Goal: Unclear: Browse casually

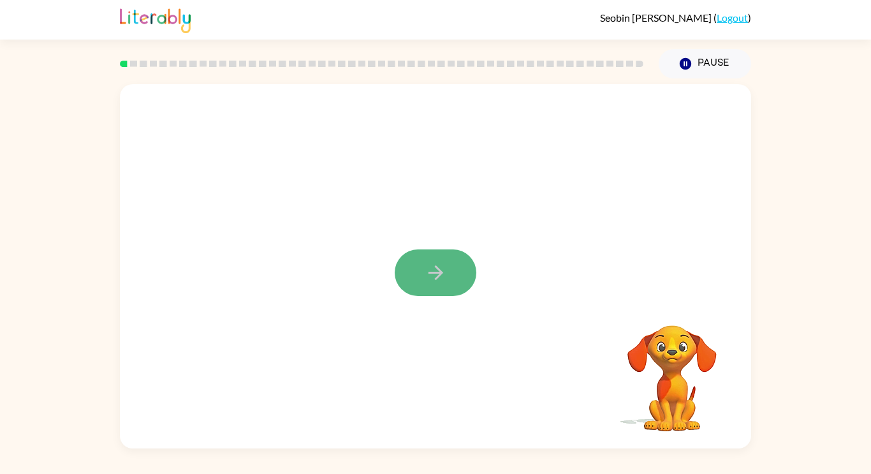
click at [428, 279] on icon "button" at bounding box center [436, 272] width 22 height 22
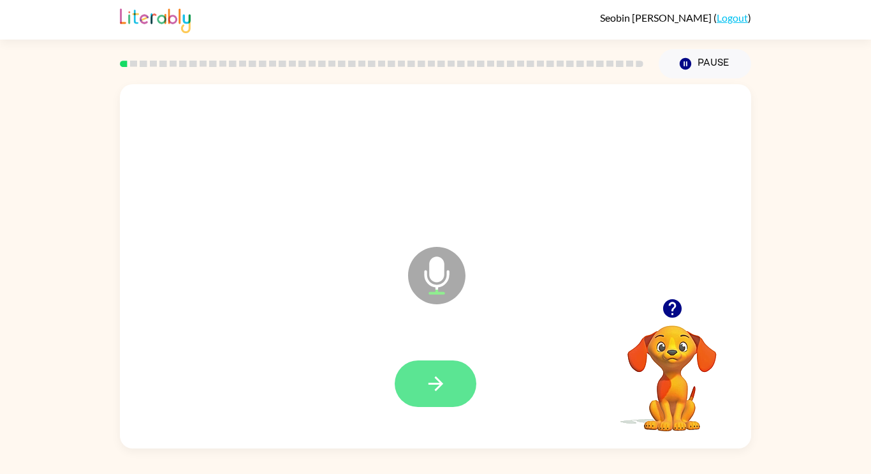
click at [437, 380] on icon "button" at bounding box center [436, 383] width 22 height 22
click at [454, 380] on button "button" at bounding box center [436, 383] width 82 height 47
click at [454, 386] on button "button" at bounding box center [436, 383] width 82 height 47
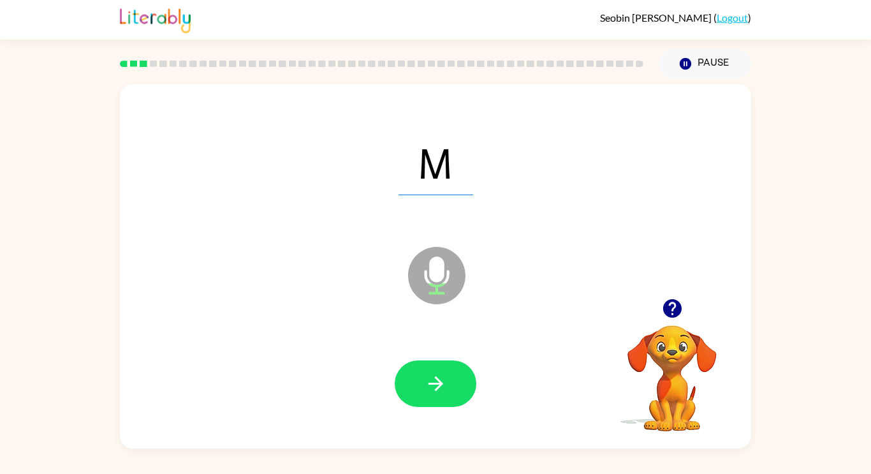
click at [454, 386] on button "button" at bounding box center [436, 383] width 82 height 47
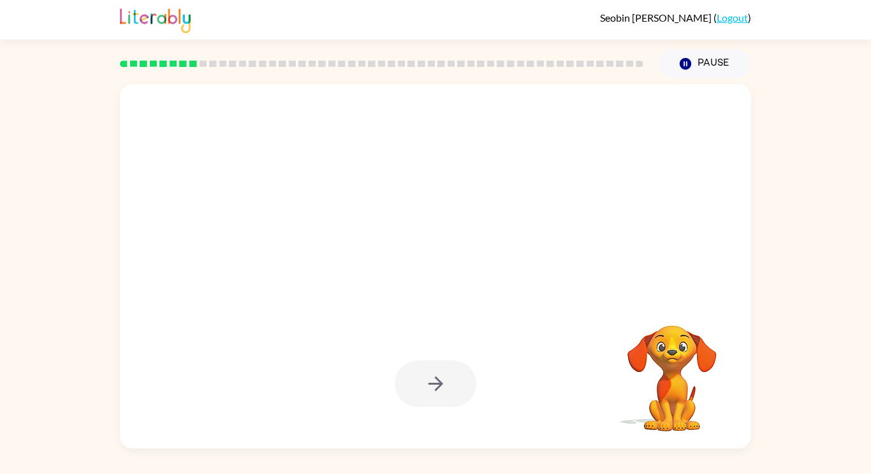
click at [454, 386] on div at bounding box center [436, 383] width 82 height 47
click at [454, 386] on button "button" at bounding box center [436, 383] width 82 height 47
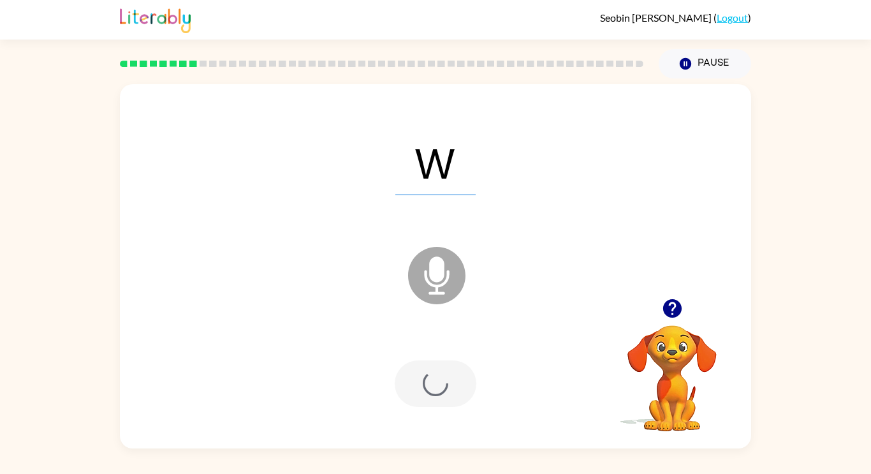
click at [454, 386] on div at bounding box center [436, 383] width 82 height 47
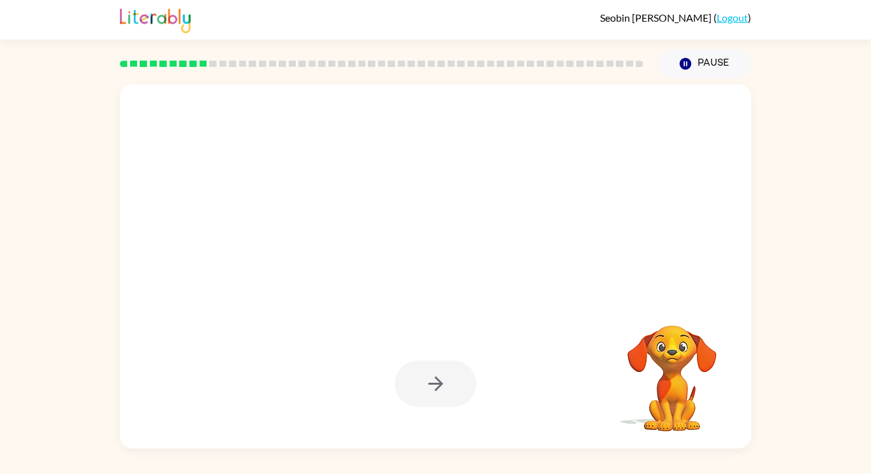
click at [454, 386] on div at bounding box center [436, 383] width 82 height 47
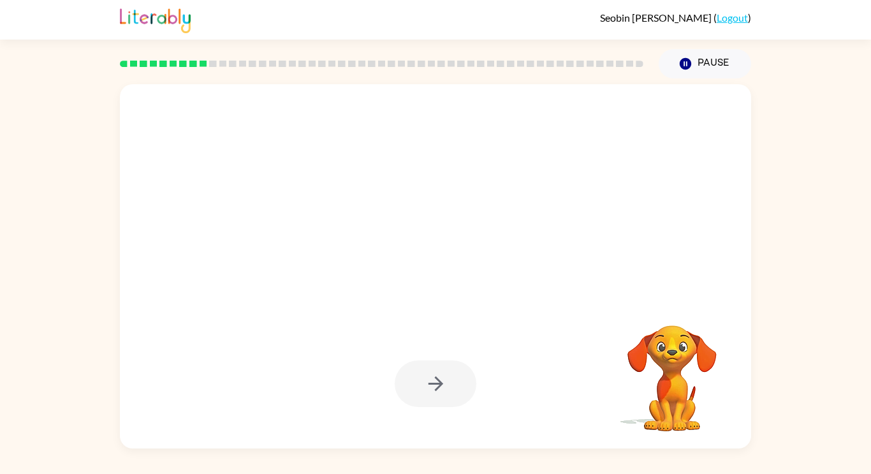
click at [454, 386] on div at bounding box center [436, 383] width 82 height 47
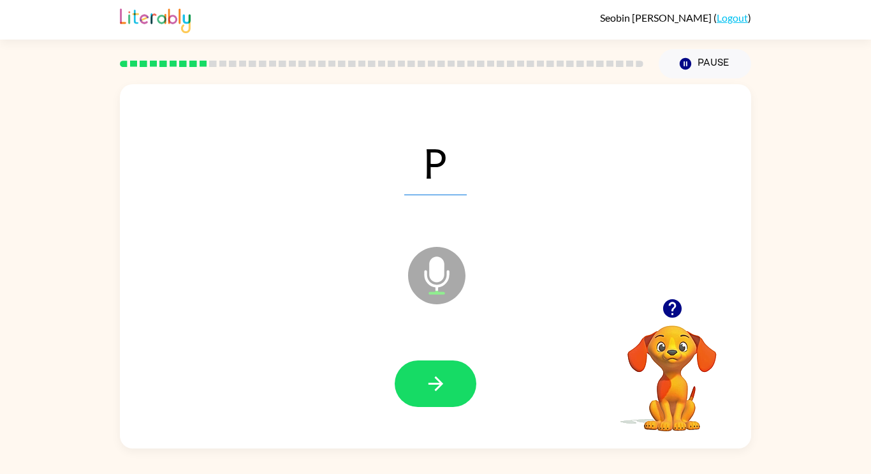
click at [454, 386] on button "button" at bounding box center [436, 383] width 82 height 47
click at [454, 386] on div at bounding box center [436, 383] width 82 height 47
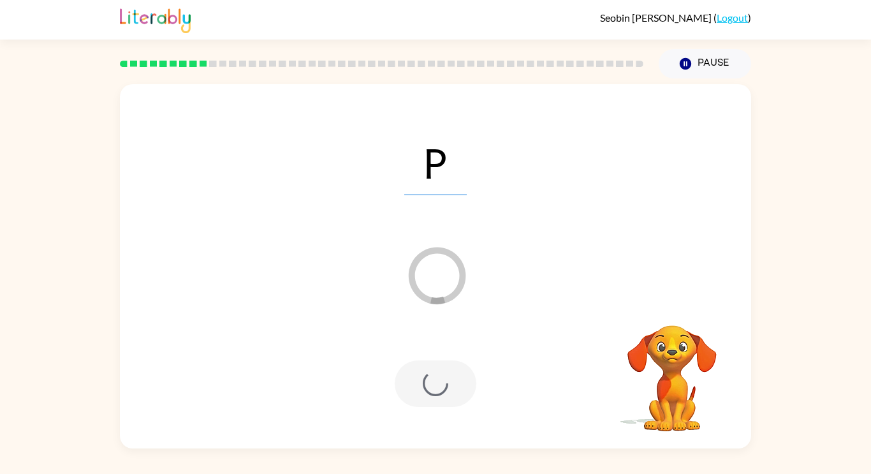
click at [454, 386] on div at bounding box center [436, 383] width 82 height 47
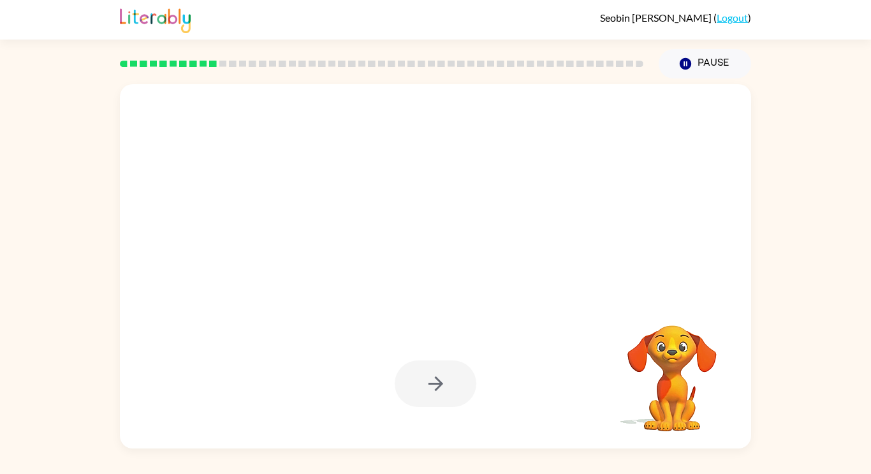
click at [454, 386] on div at bounding box center [436, 383] width 82 height 47
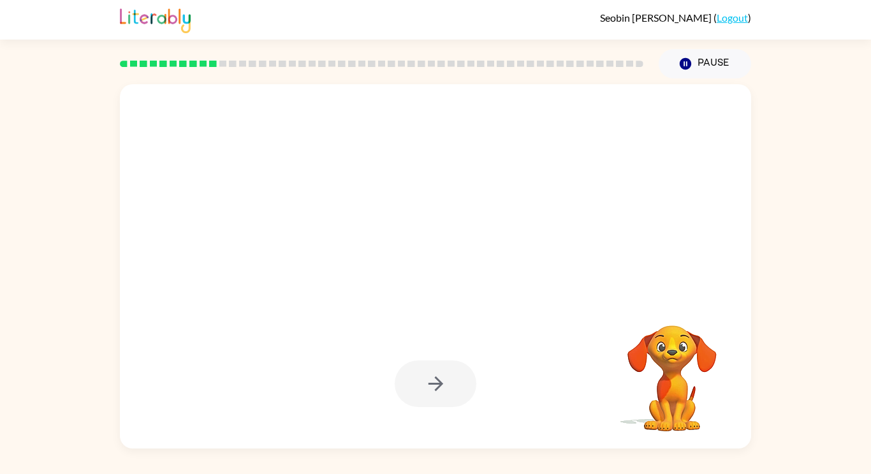
click at [454, 386] on div at bounding box center [436, 383] width 82 height 47
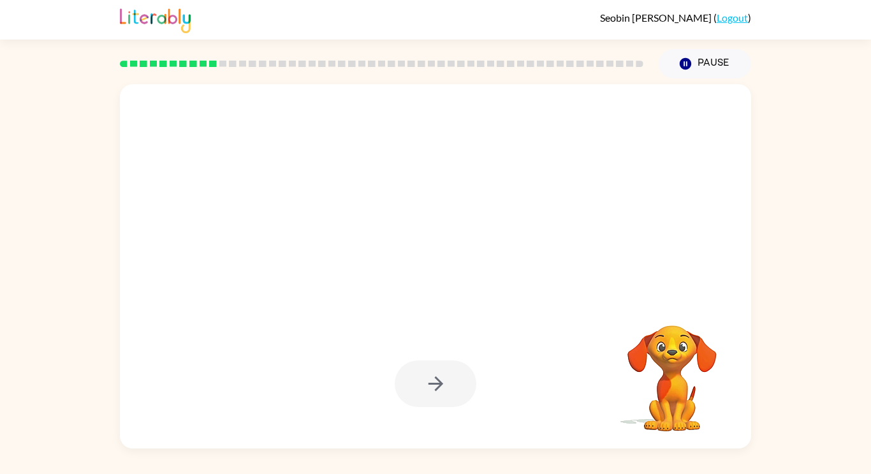
click at [454, 386] on div at bounding box center [436, 383] width 82 height 47
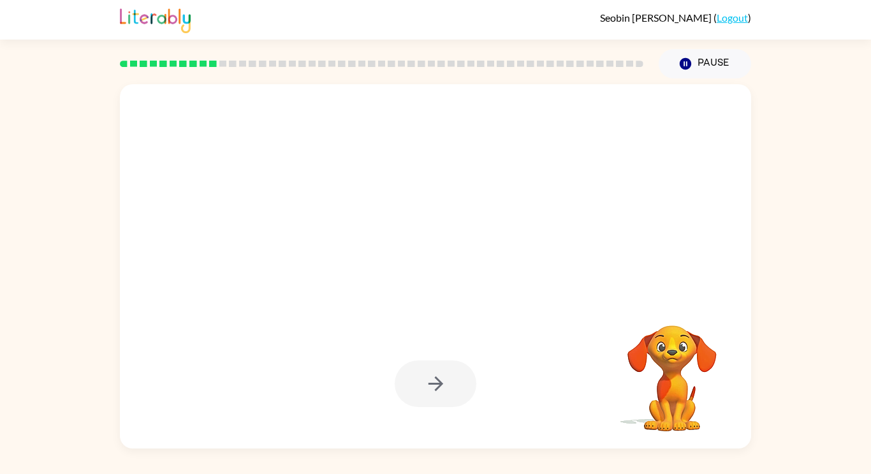
click at [454, 386] on div at bounding box center [436, 383] width 82 height 47
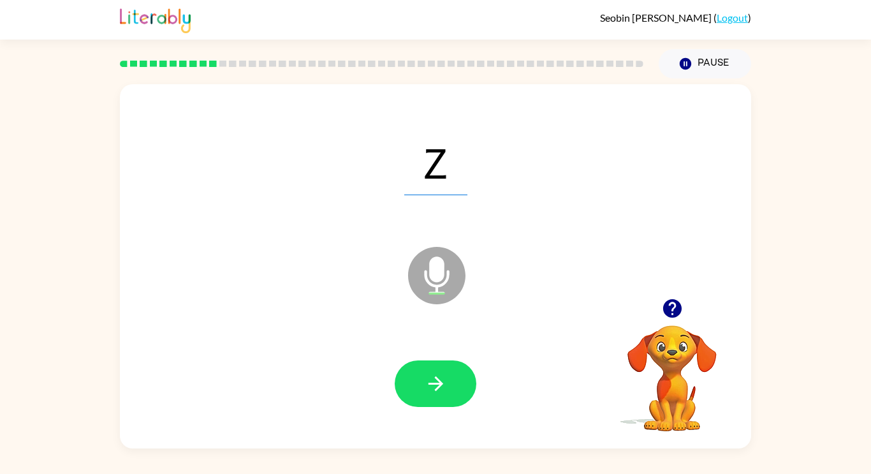
click at [454, 386] on button "button" at bounding box center [436, 383] width 82 height 47
click at [454, 386] on div at bounding box center [436, 383] width 82 height 47
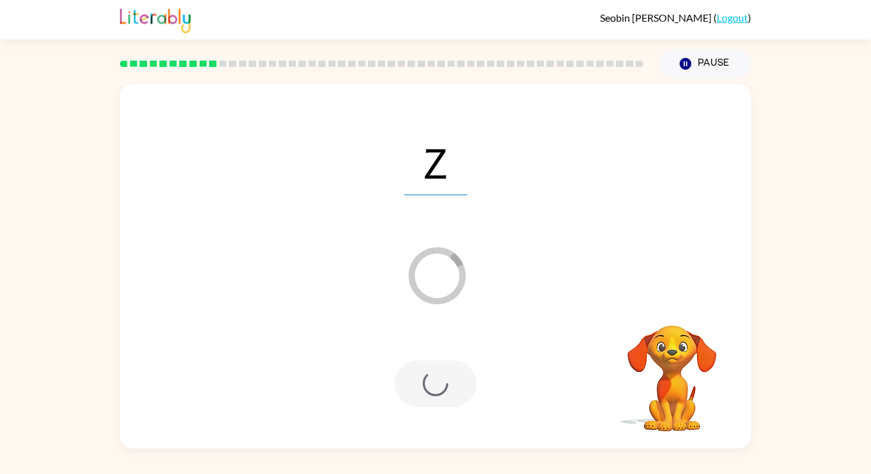
click at [454, 386] on div at bounding box center [436, 383] width 82 height 47
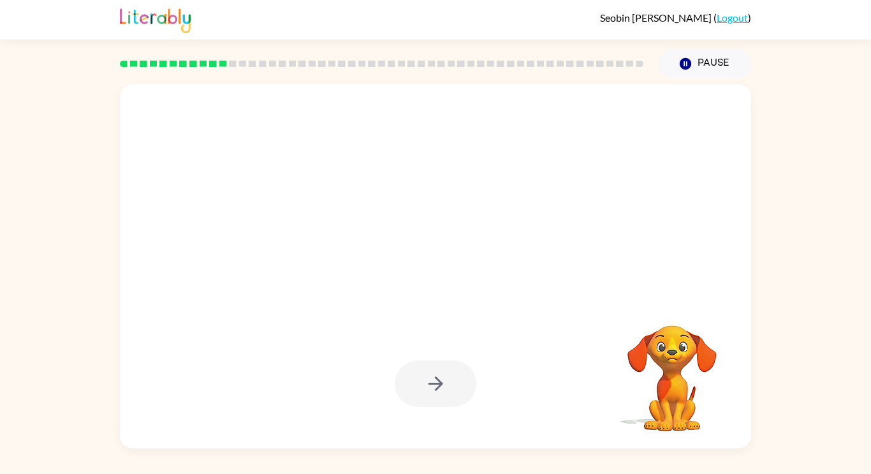
click at [454, 386] on div at bounding box center [436, 383] width 82 height 47
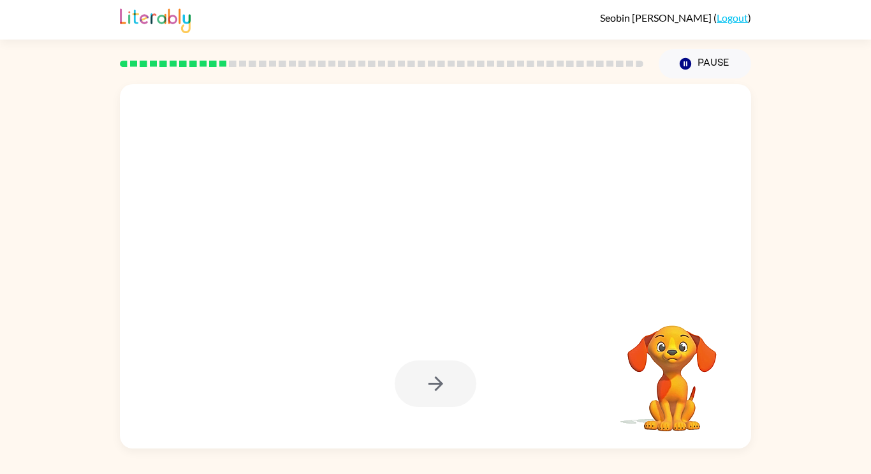
click at [454, 386] on div at bounding box center [436, 383] width 82 height 47
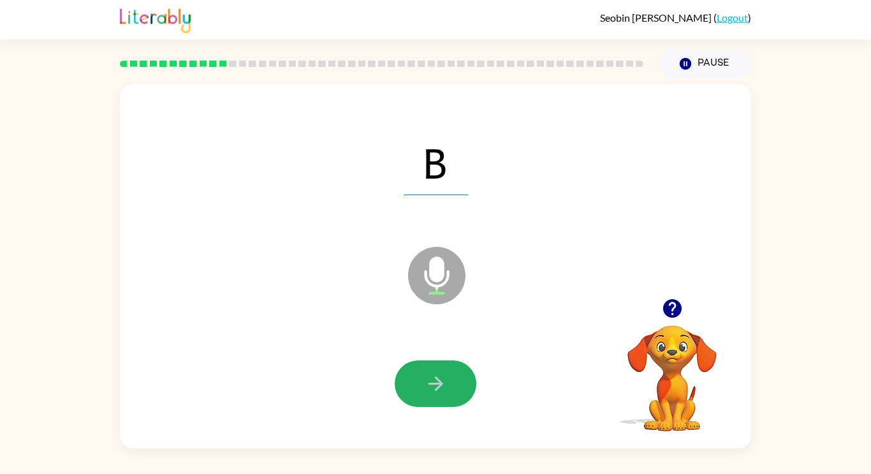
click at [454, 386] on button "button" at bounding box center [436, 383] width 82 height 47
click at [454, 386] on div at bounding box center [436, 383] width 82 height 47
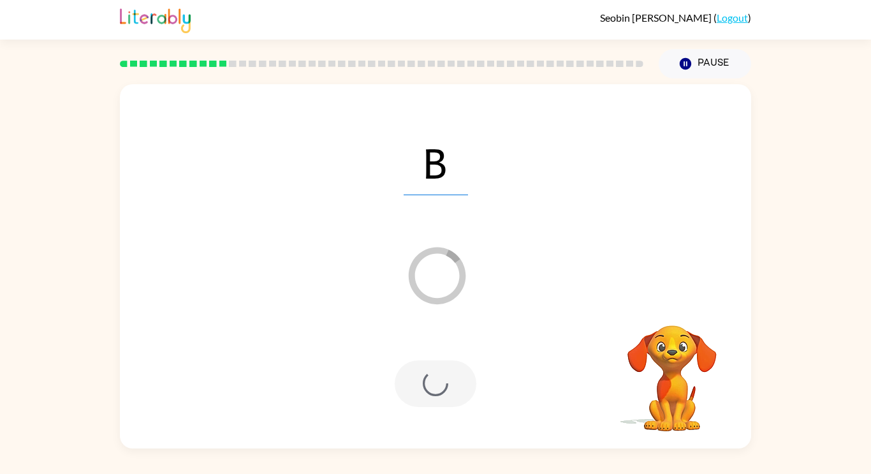
click at [454, 386] on div at bounding box center [436, 383] width 82 height 47
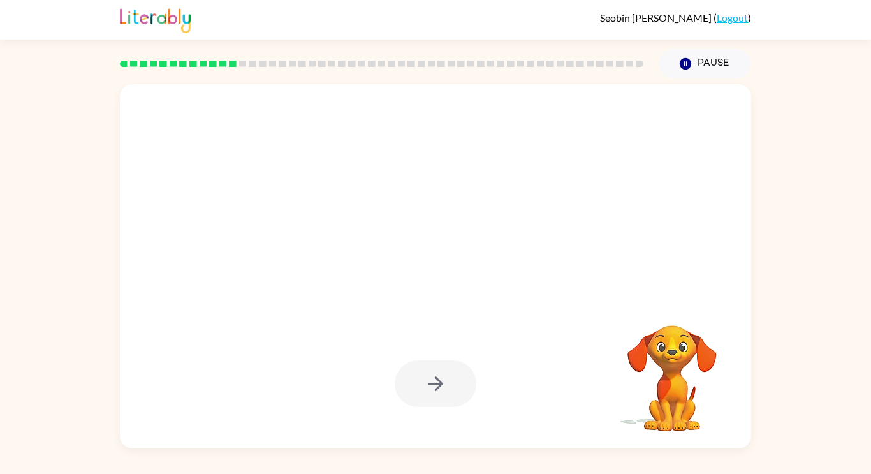
click at [454, 386] on div at bounding box center [436, 383] width 82 height 47
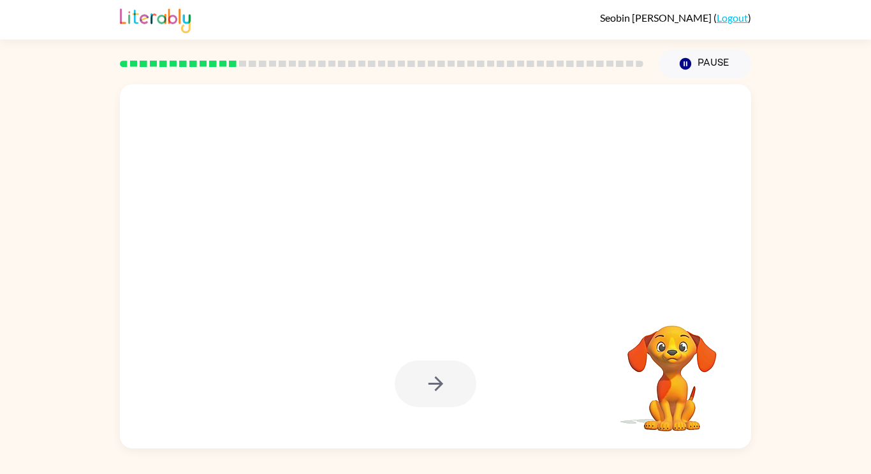
click at [454, 386] on div at bounding box center [436, 383] width 82 height 47
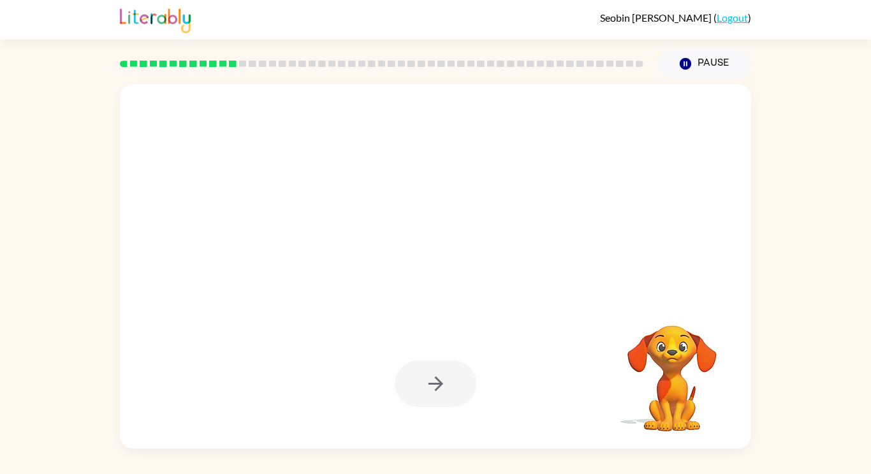
click at [454, 386] on div at bounding box center [436, 383] width 82 height 47
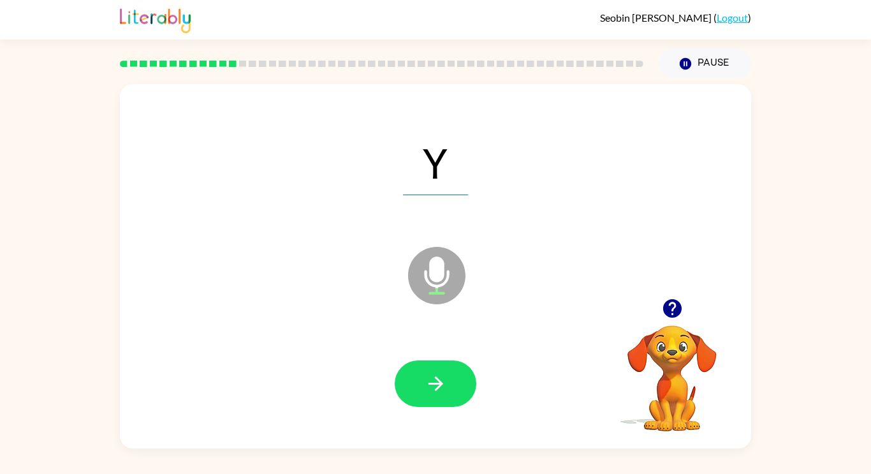
click at [454, 386] on button "button" at bounding box center [436, 383] width 82 height 47
click at [454, 386] on div at bounding box center [436, 383] width 82 height 47
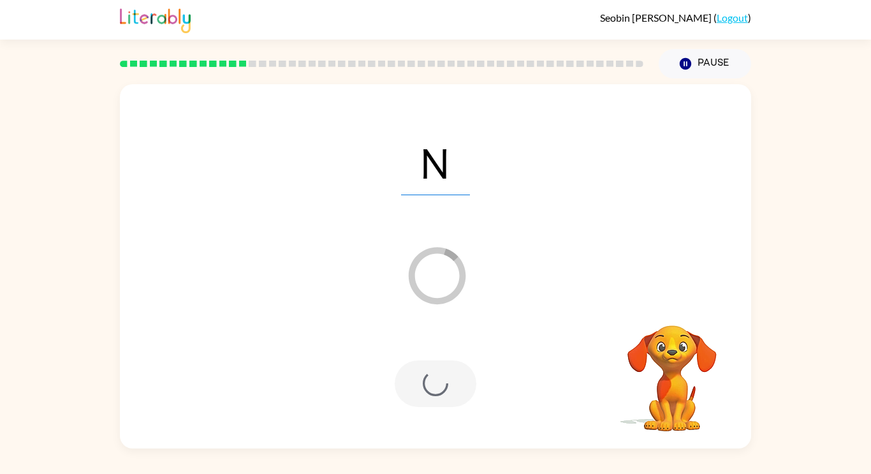
click at [454, 386] on div at bounding box center [436, 383] width 82 height 47
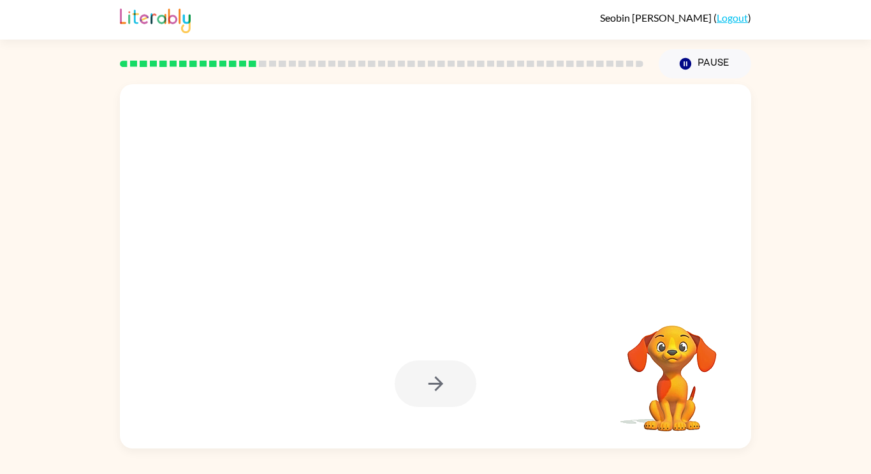
click at [454, 386] on div at bounding box center [436, 383] width 82 height 47
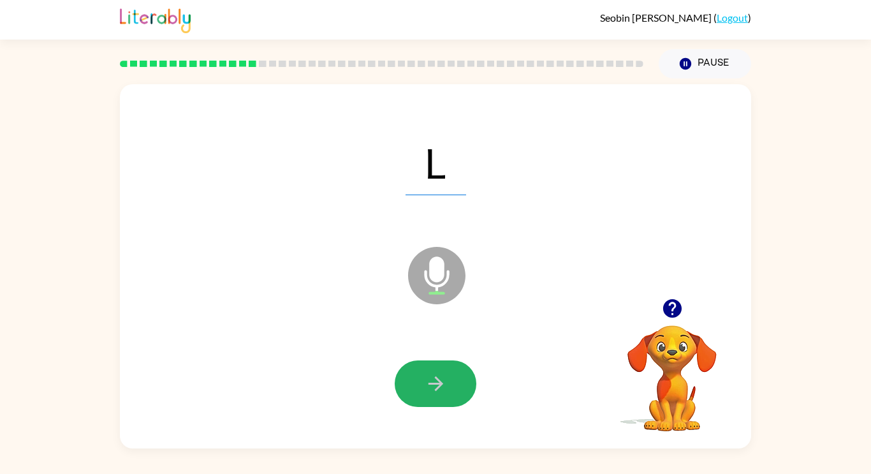
click at [454, 386] on button "button" at bounding box center [436, 383] width 82 height 47
click at [454, 386] on div at bounding box center [436, 383] width 82 height 47
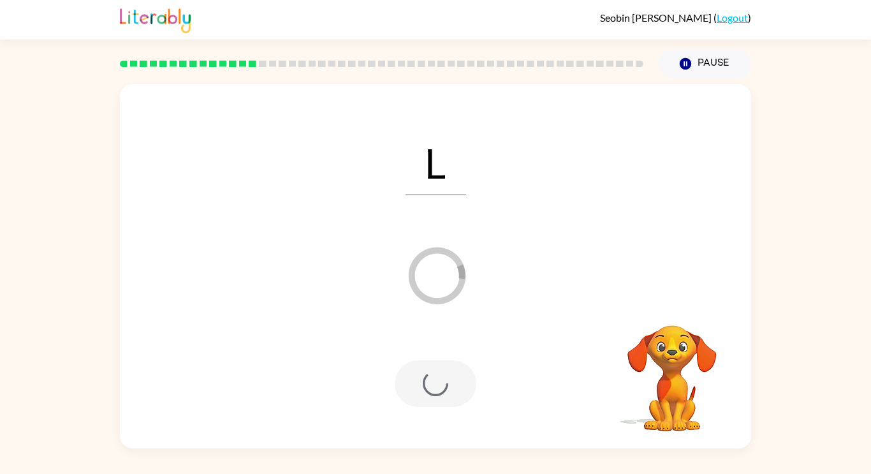
click at [454, 386] on div at bounding box center [436, 383] width 82 height 47
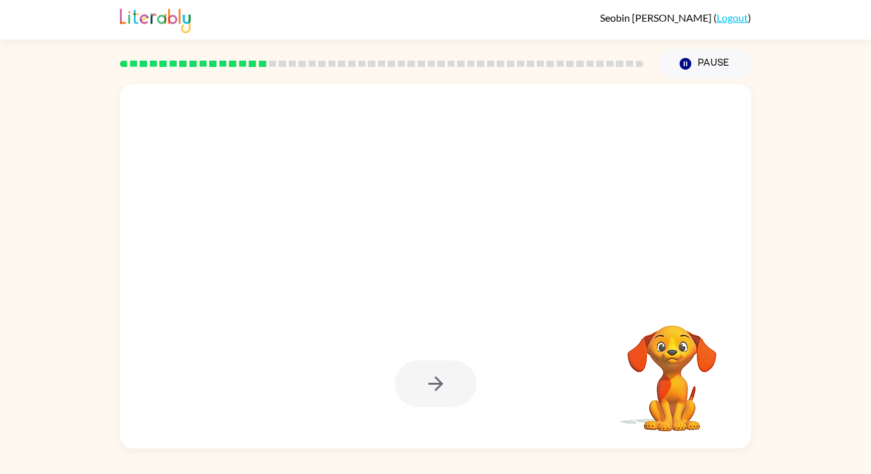
click at [454, 386] on div at bounding box center [436, 383] width 82 height 47
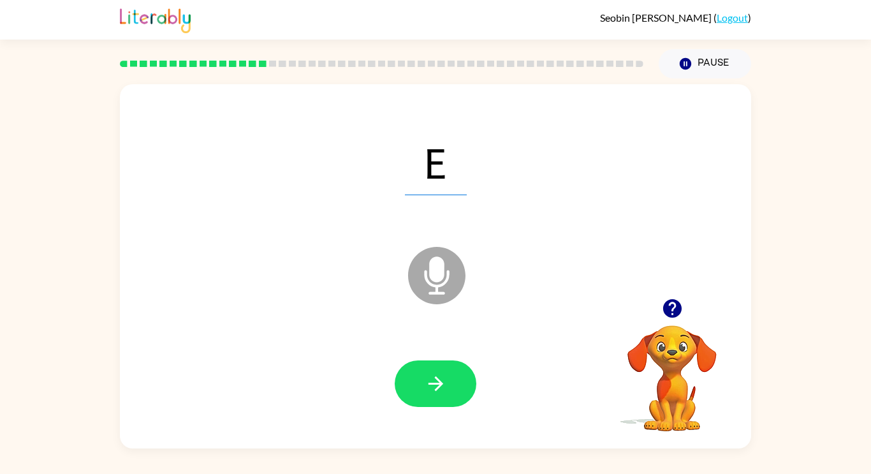
click at [454, 386] on button "button" at bounding box center [436, 383] width 82 height 47
click at [454, 386] on div at bounding box center [436, 383] width 82 height 47
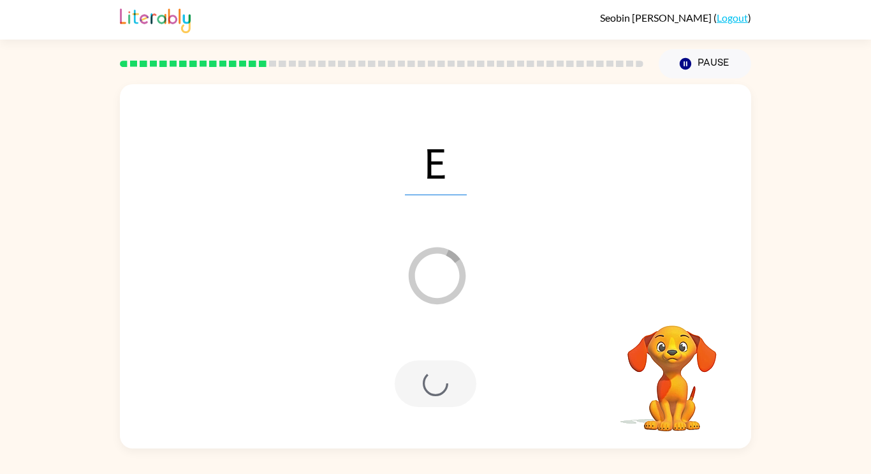
click at [454, 386] on div at bounding box center [436, 383] width 82 height 47
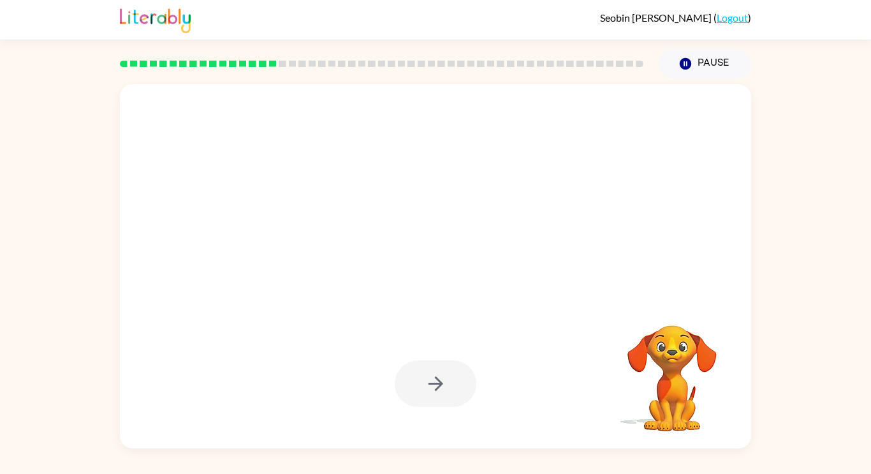
click at [454, 386] on div at bounding box center [436, 383] width 82 height 47
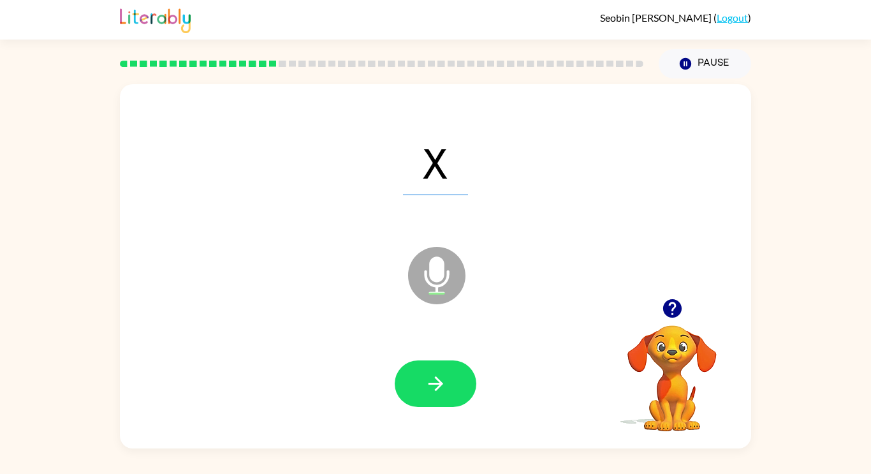
click at [454, 386] on button "button" at bounding box center [436, 383] width 82 height 47
click at [454, 386] on div at bounding box center [436, 383] width 82 height 47
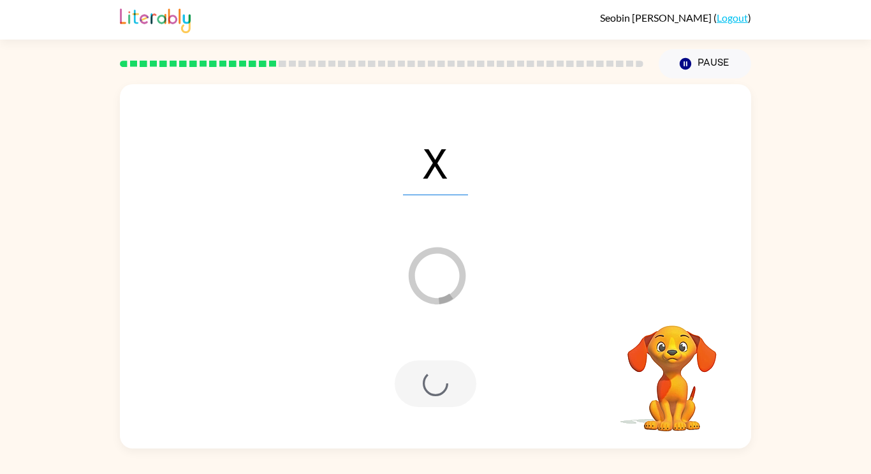
click at [454, 386] on div at bounding box center [436, 383] width 82 height 47
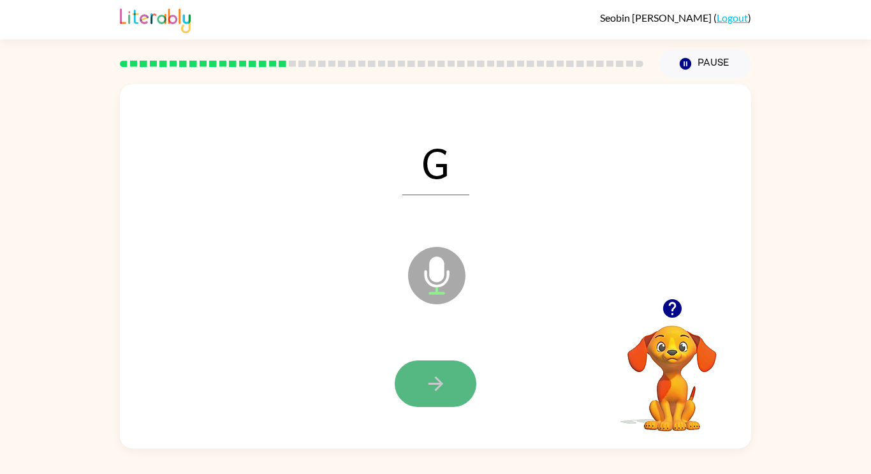
click at [451, 377] on button "button" at bounding box center [436, 383] width 82 height 47
click at [459, 386] on button "button" at bounding box center [436, 383] width 82 height 47
click at [449, 381] on button "button" at bounding box center [436, 383] width 82 height 47
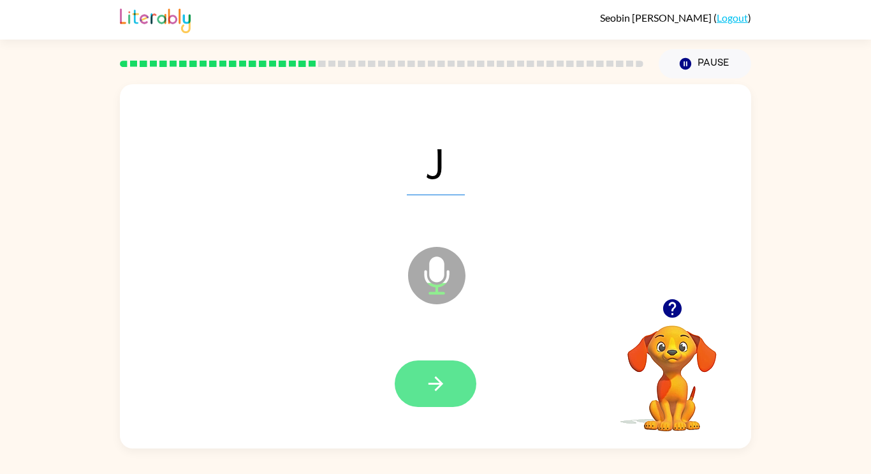
click at [450, 381] on button "button" at bounding box center [436, 383] width 82 height 47
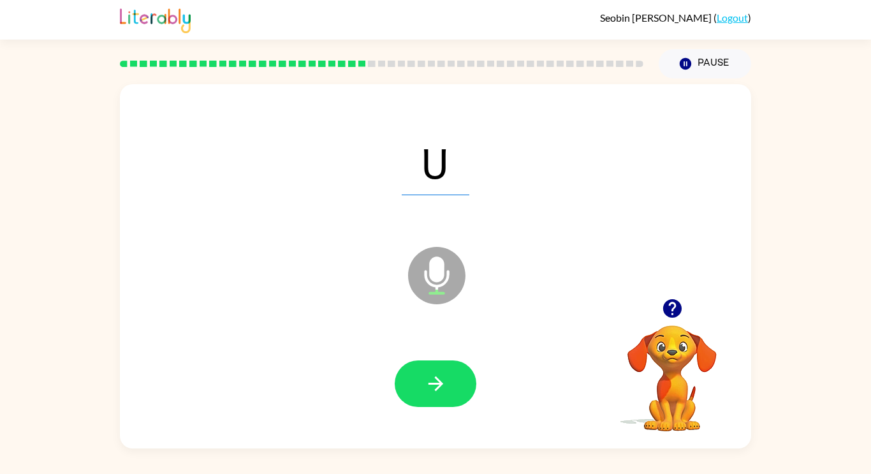
click at [450, 381] on button "button" at bounding box center [436, 383] width 82 height 47
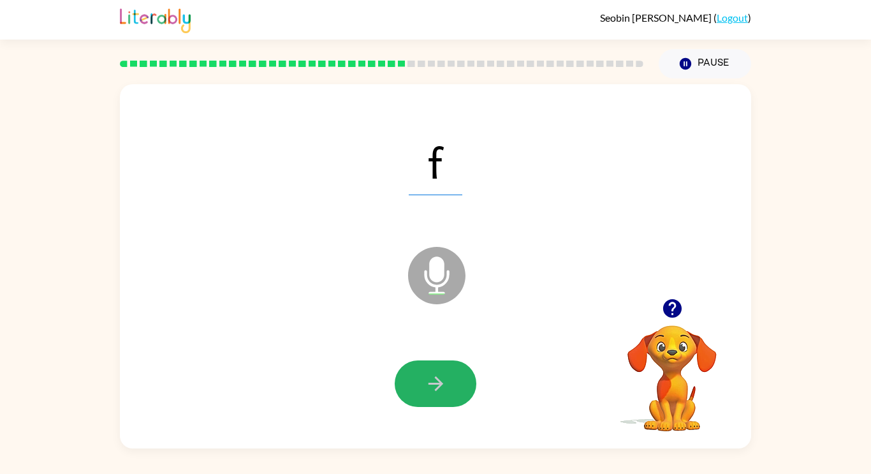
click at [450, 381] on button "button" at bounding box center [436, 383] width 82 height 47
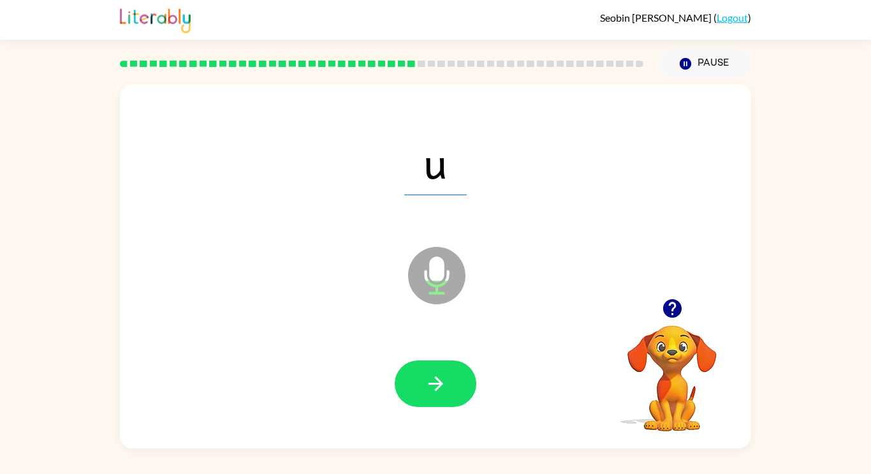
click at [450, 381] on button "button" at bounding box center [436, 383] width 82 height 47
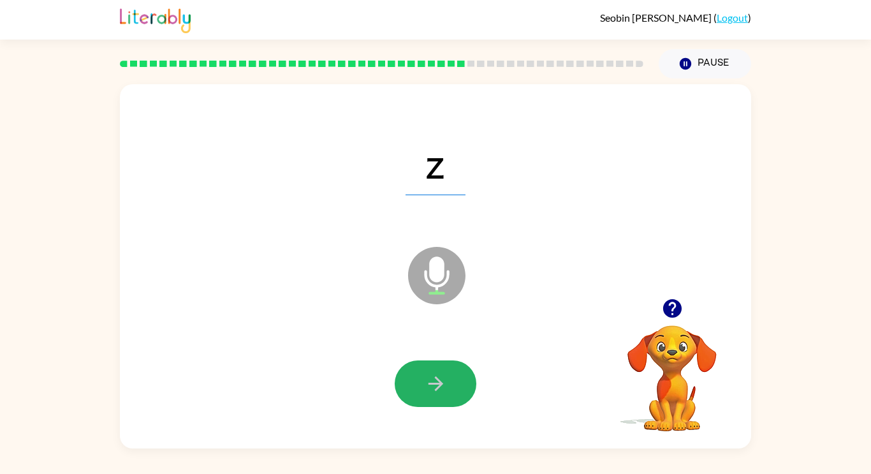
click at [450, 381] on button "button" at bounding box center [436, 383] width 82 height 47
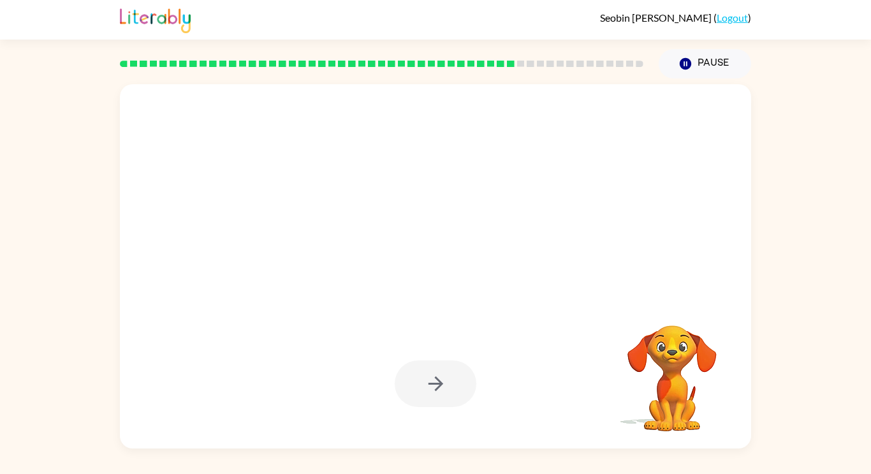
click at [450, 381] on div at bounding box center [436, 383] width 82 height 47
click at [450, 381] on button "button" at bounding box center [436, 383] width 82 height 47
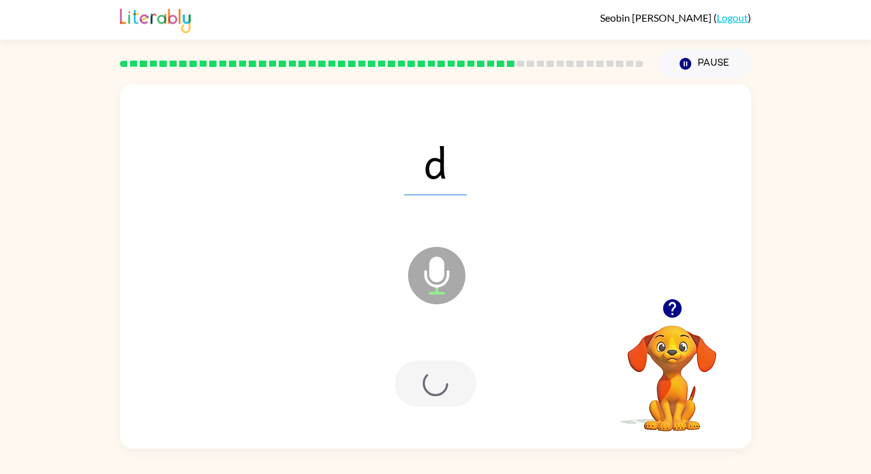
click at [450, 381] on div at bounding box center [436, 383] width 82 height 47
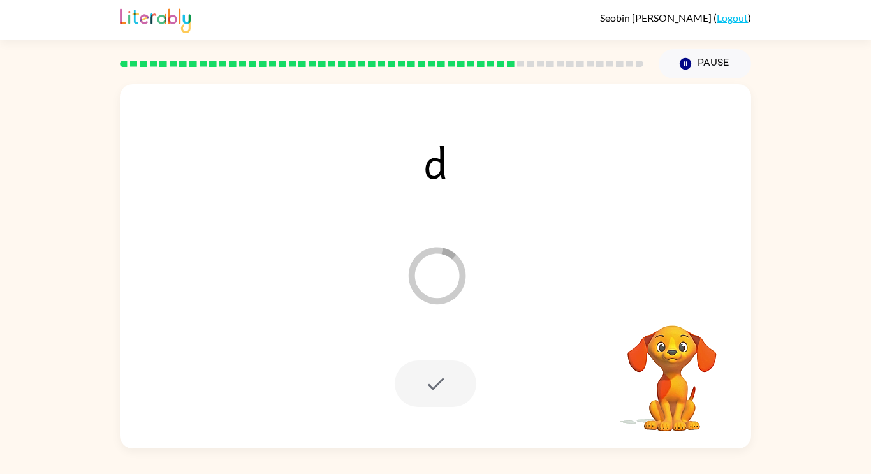
click at [450, 381] on div at bounding box center [436, 383] width 82 height 47
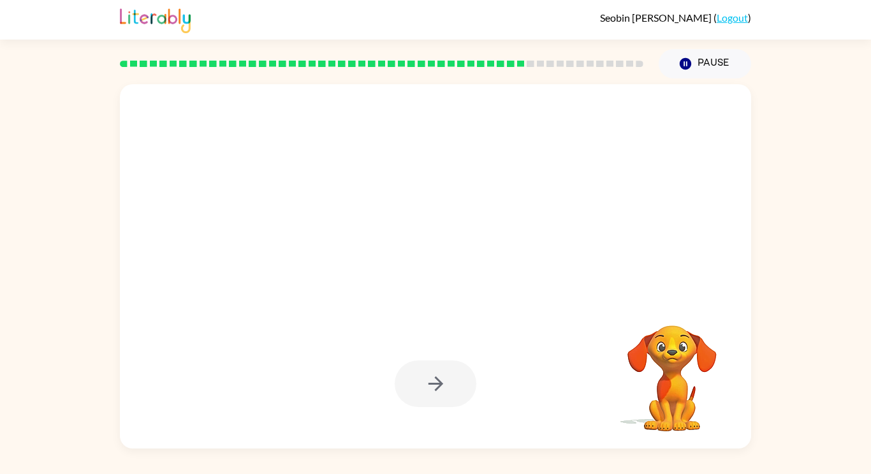
click at [450, 381] on div at bounding box center [436, 383] width 82 height 47
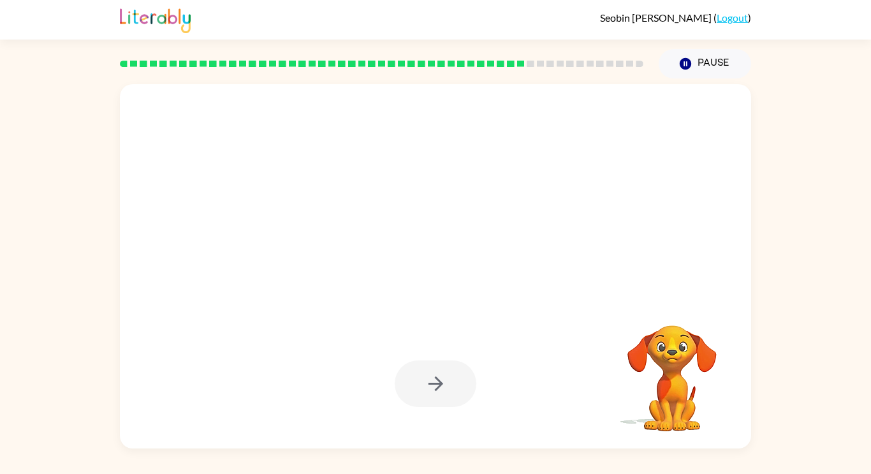
click at [450, 381] on div at bounding box center [436, 383] width 82 height 47
click at [450, 381] on button "button" at bounding box center [436, 383] width 82 height 47
click at [450, 381] on div at bounding box center [436, 383] width 82 height 47
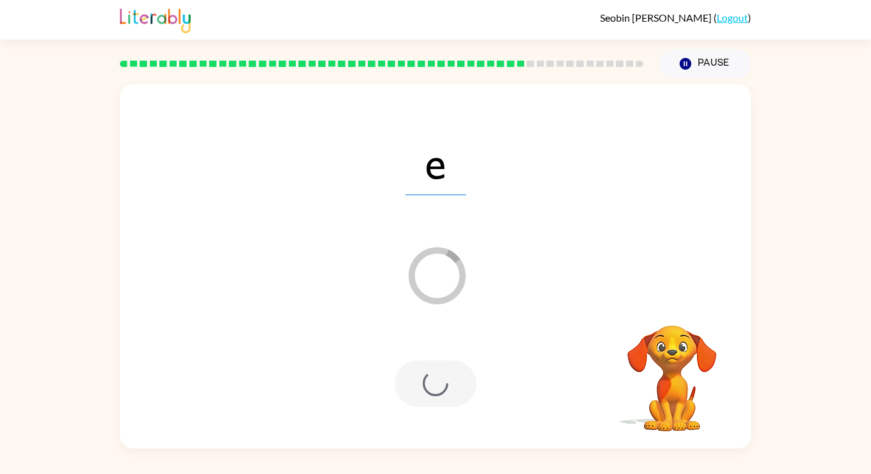
click at [450, 381] on div at bounding box center [436, 383] width 82 height 47
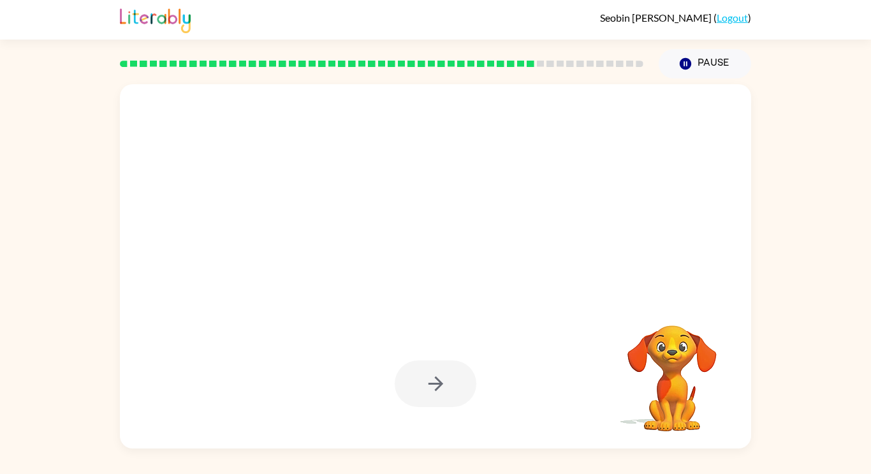
click at [450, 381] on div at bounding box center [436, 383] width 82 height 47
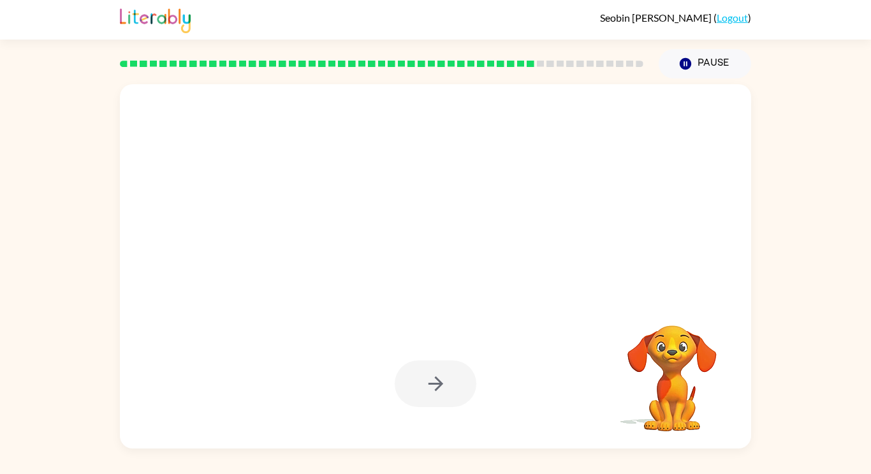
click at [450, 381] on div at bounding box center [436, 383] width 82 height 47
click at [450, 381] on button "button" at bounding box center [436, 383] width 82 height 47
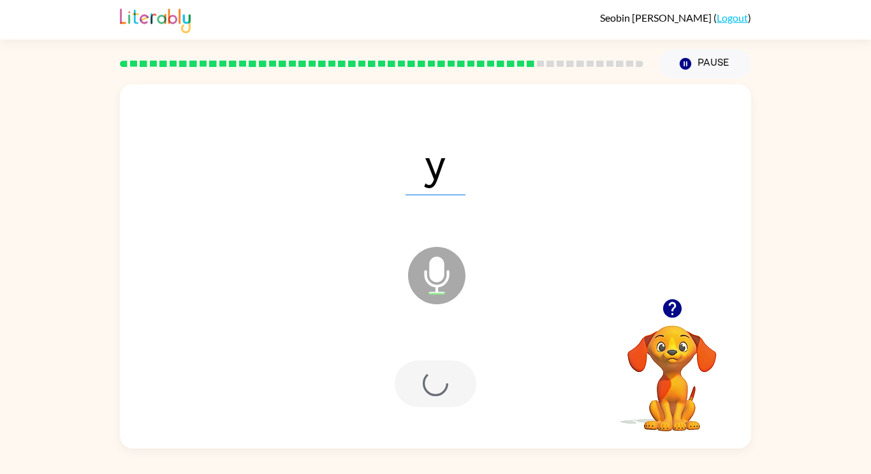
click at [450, 381] on div at bounding box center [436, 383] width 82 height 47
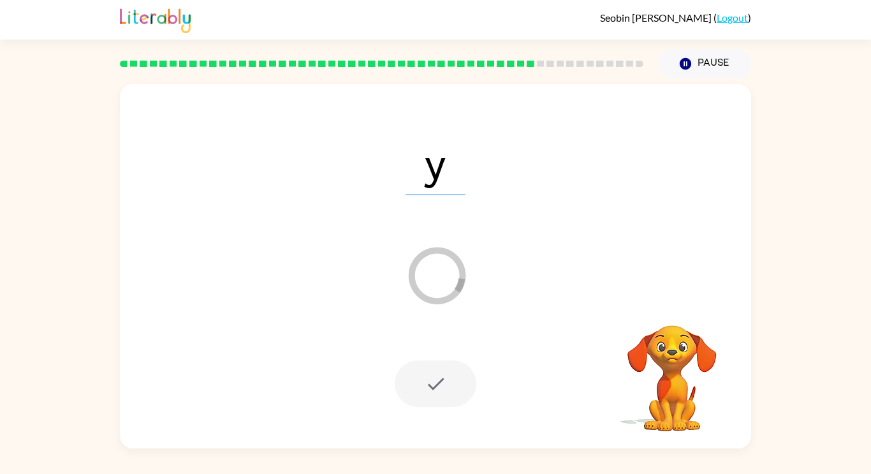
click at [450, 381] on div at bounding box center [436, 383] width 82 height 47
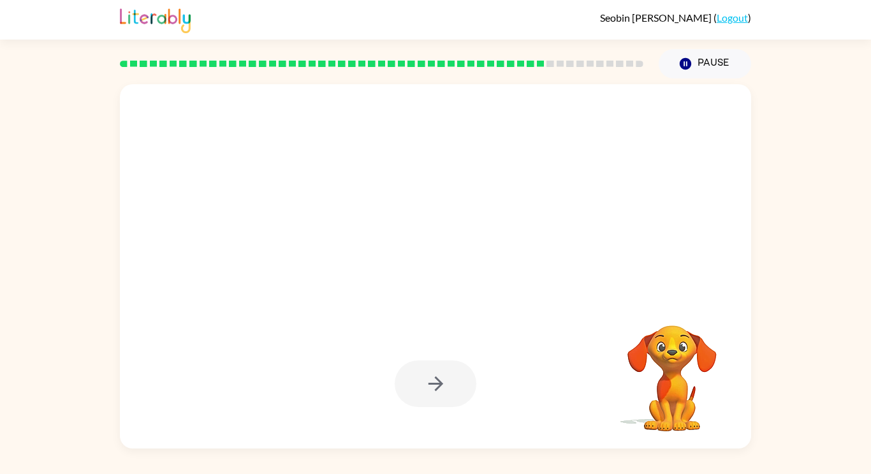
click at [450, 381] on div at bounding box center [436, 383] width 82 height 47
click at [449, 378] on div at bounding box center [436, 383] width 82 height 47
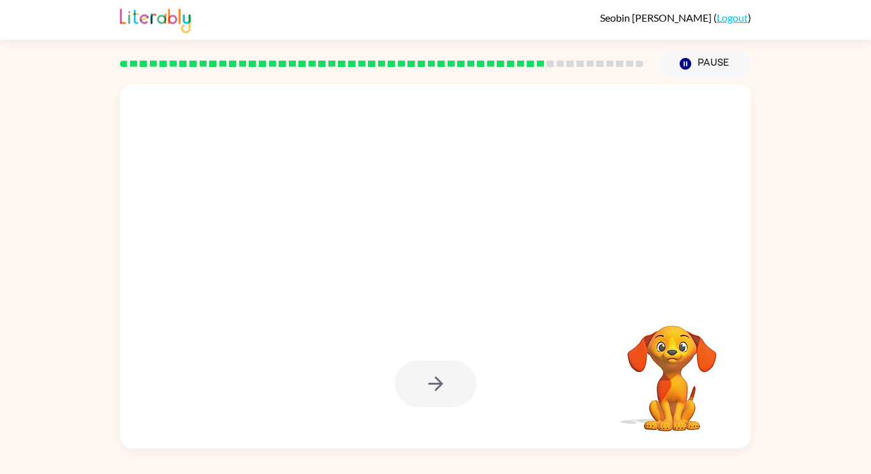
click at [449, 378] on div at bounding box center [436, 383] width 82 height 47
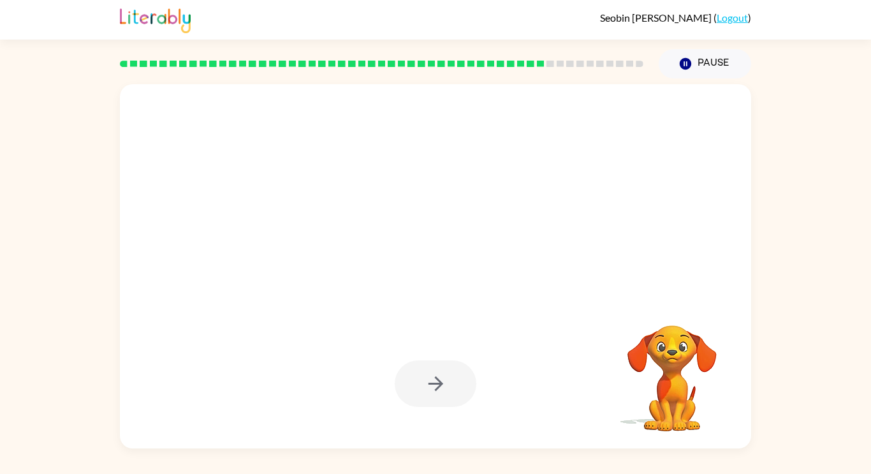
click at [449, 378] on div at bounding box center [436, 383] width 82 height 47
click at [449, 378] on button "button" at bounding box center [436, 383] width 82 height 47
click at [449, 378] on div at bounding box center [436, 383] width 82 height 47
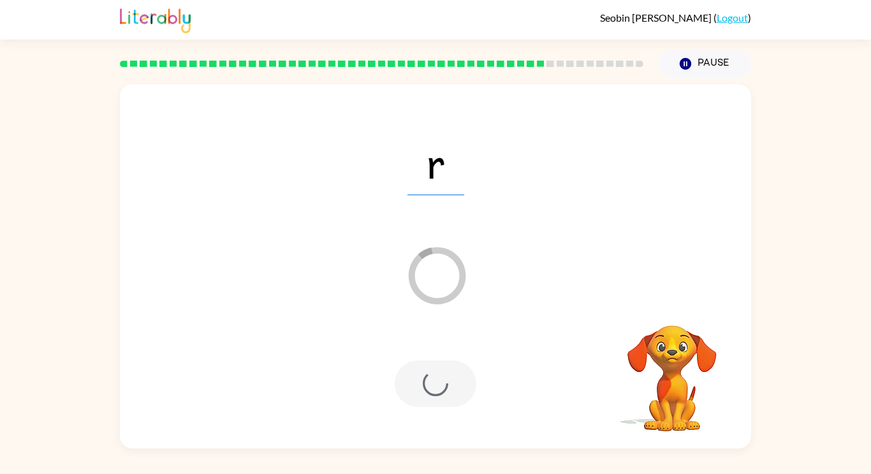
click at [449, 378] on div at bounding box center [436, 383] width 82 height 47
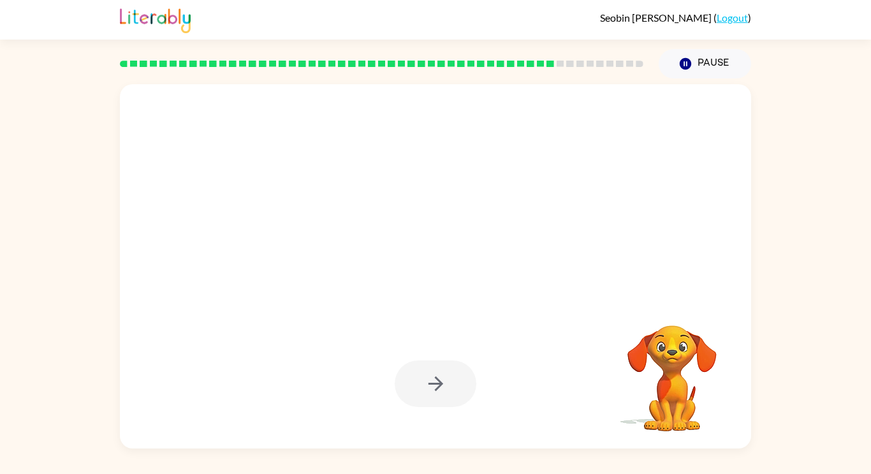
click at [449, 378] on div at bounding box center [436, 383] width 82 height 47
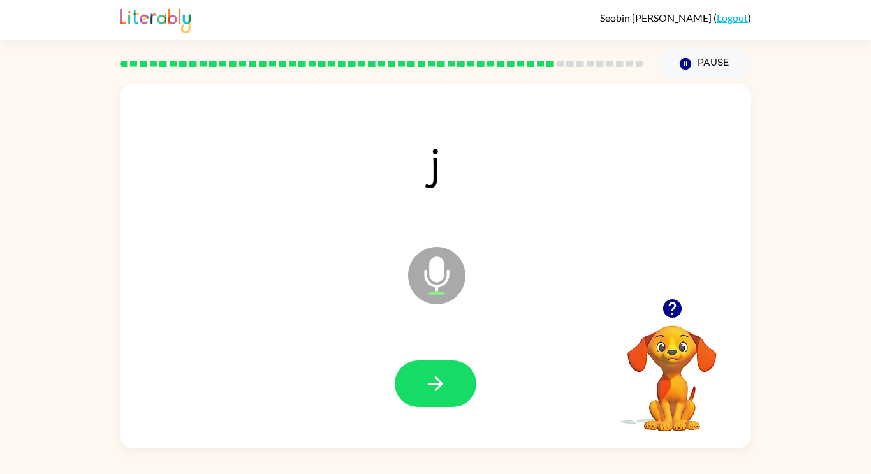
click at [449, 378] on button "button" at bounding box center [436, 383] width 82 height 47
click at [449, 378] on div at bounding box center [436, 383] width 82 height 47
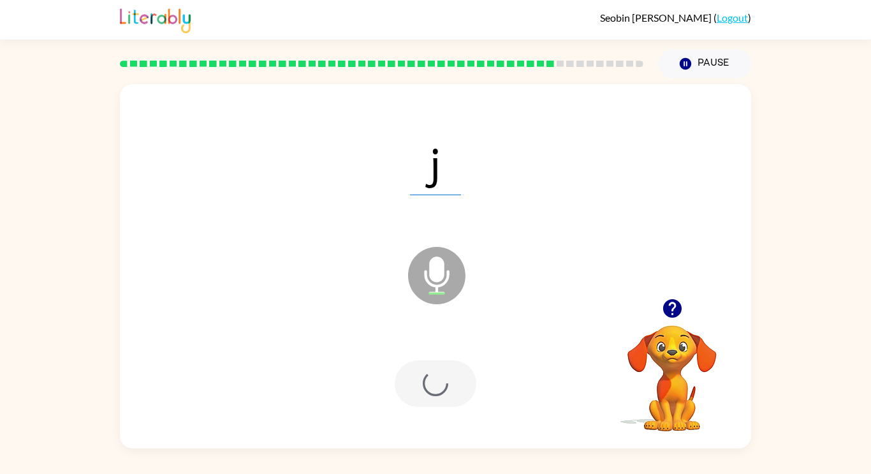
click at [449, 378] on div at bounding box center [436, 383] width 82 height 47
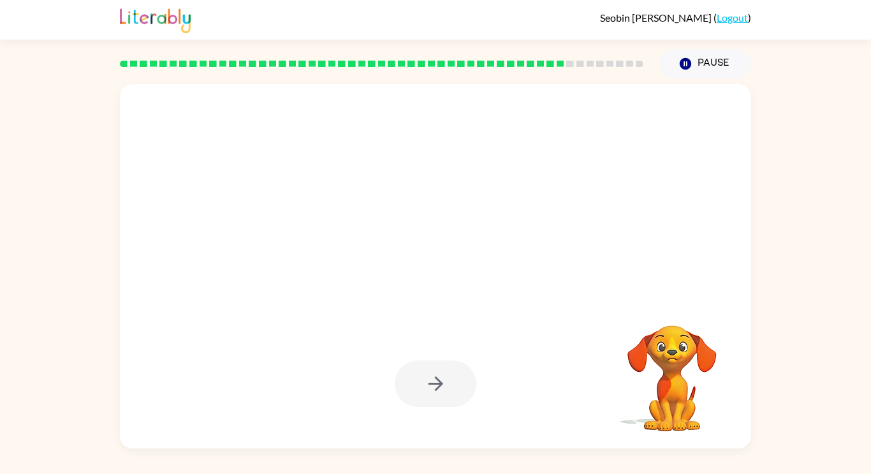
click at [449, 378] on div at bounding box center [436, 383] width 82 height 47
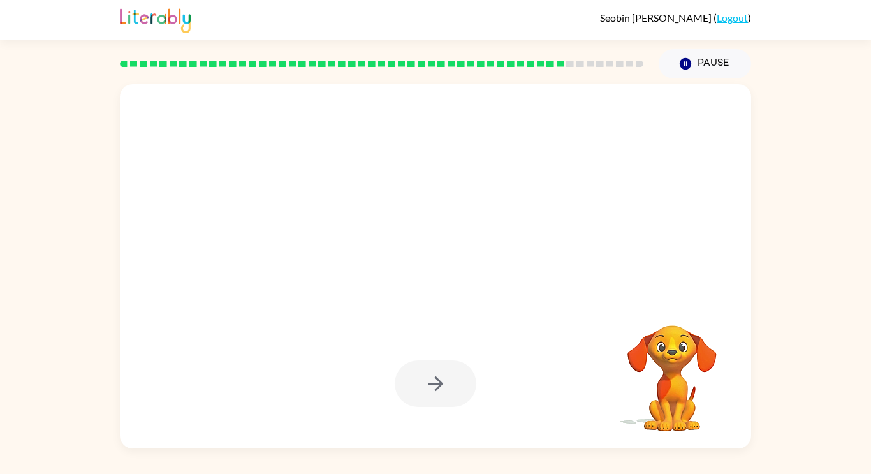
click at [449, 378] on div at bounding box center [436, 383] width 82 height 47
click at [449, 378] on button "button" at bounding box center [436, 383] width 82 height 47
click at [449, 378] on div at bounding box center [436, 383] width 82 height 47
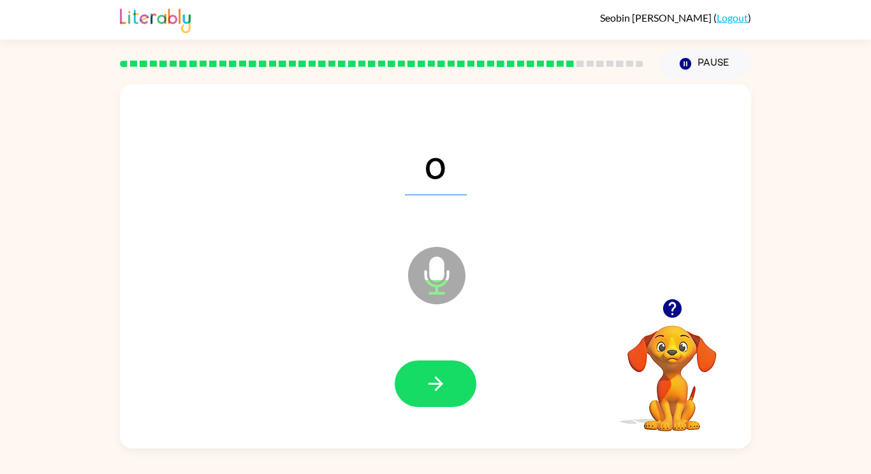
click at [449, 378] on button "button" at bounding box center [436, 383] width 82 height 47
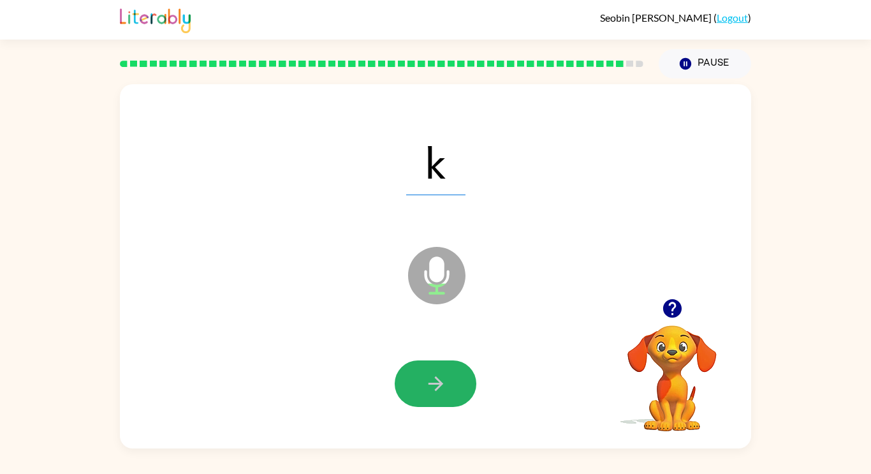
click at [449, 378] on button "button" at bounding box center [436, 383] width 82 height 47
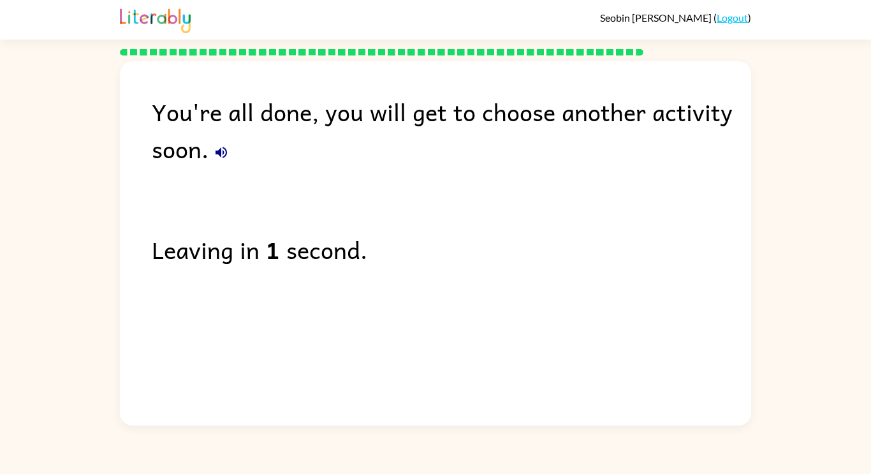
click at [219, 149] on icon "button" at bounding box center [220, 152] width 11 height 11
